Goal: Check status: Check status

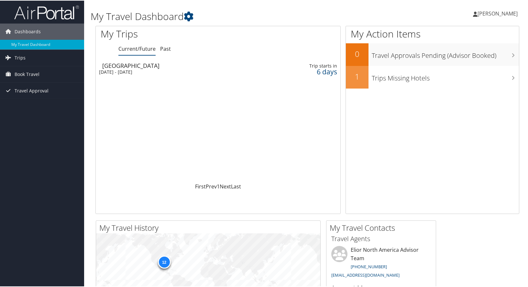
click at [128, 67] on div "[GEOGRAPHIC_DATA]" at bounding box center [178, 65] width 152 height 6
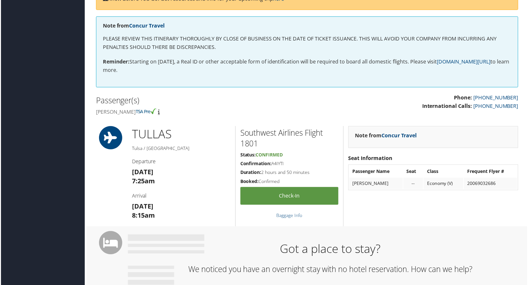
scroll to position [97, 0]
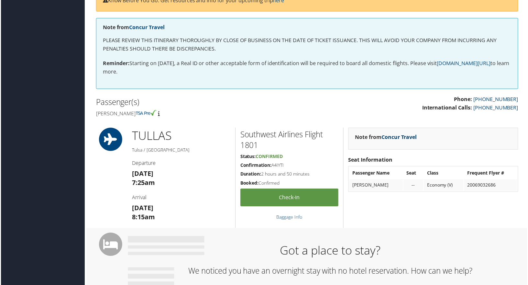
click at [406, 137] on link "Concur Travel" at bounding box center [400, 137] width 36 height 7
click at [374, 221] on div "Note from Concur Travel Seat Information Passenger Name Seat Class Frequent Fly…" at bounding box center [434, 178] width 181 height 101
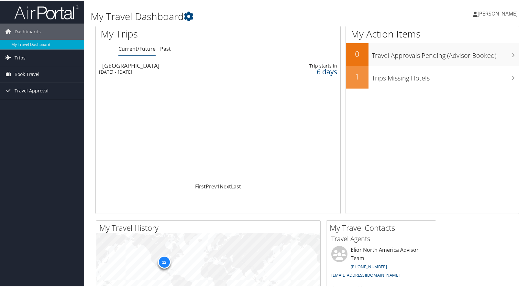
click at [134, 70] on div "[DATE] - [DATE]" at bounding box center [175, 72] width 152 height 6
